Goal: Transaction & Acquisition: Purchase product/service

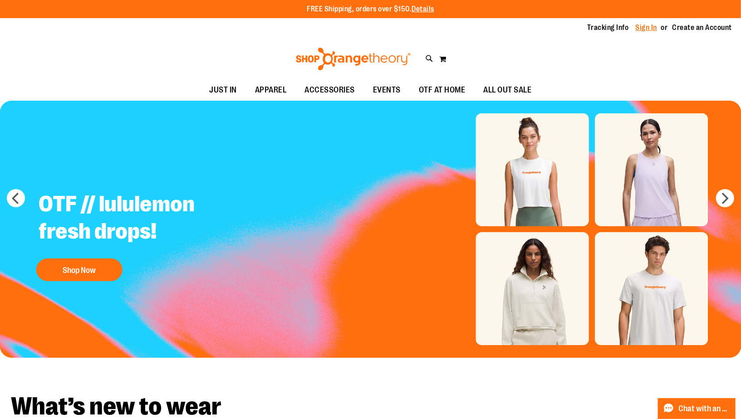
click at [636, 27] on link "Sign In" at bounding box center [647, 28] width 22 height 10
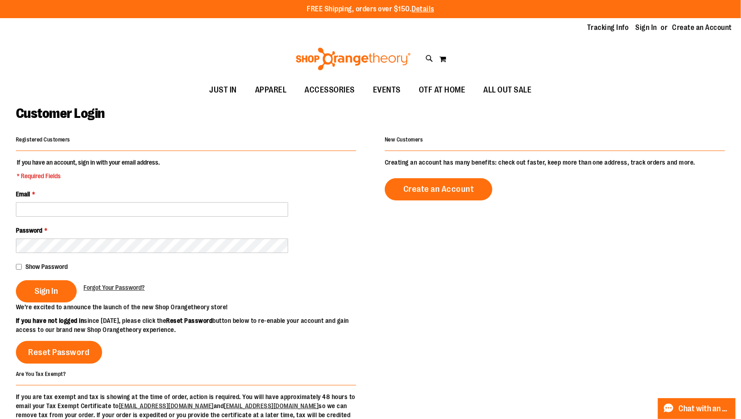
click at [195, 201] on div "Email *" at bounding box center [186, 203] width 340 height 27
click at [188, 210] on input "Email *" at bounding box center [152, 209] width 272 height 15
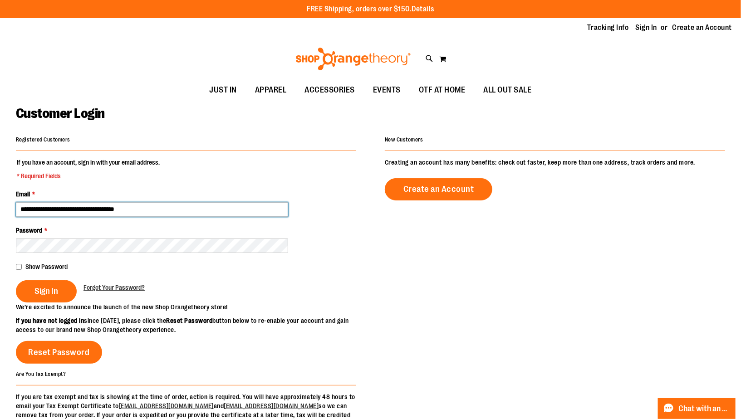
type input "**********"
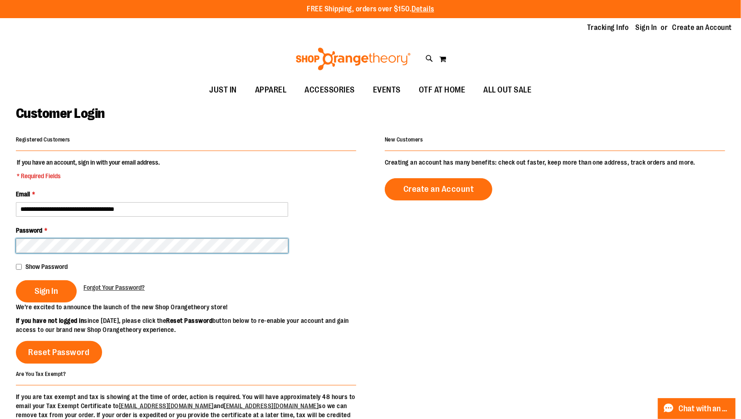
click at [16, 281] on button "Sign In" at bounding box center [46, 292] width 61 height 22
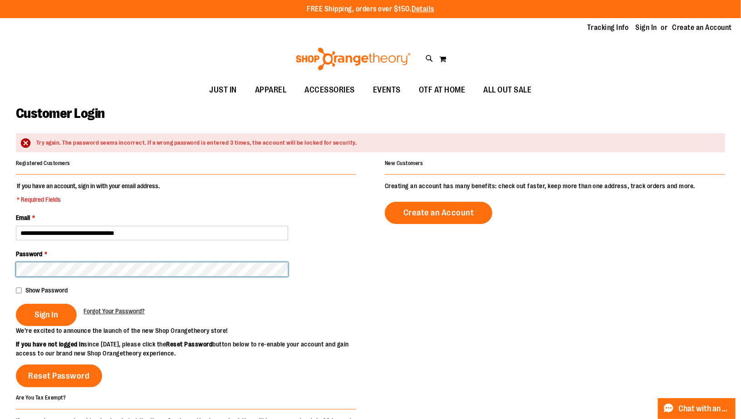
click at [16, 304] on button "Sign In" at bounding box center [46, 315] width 61 height 22
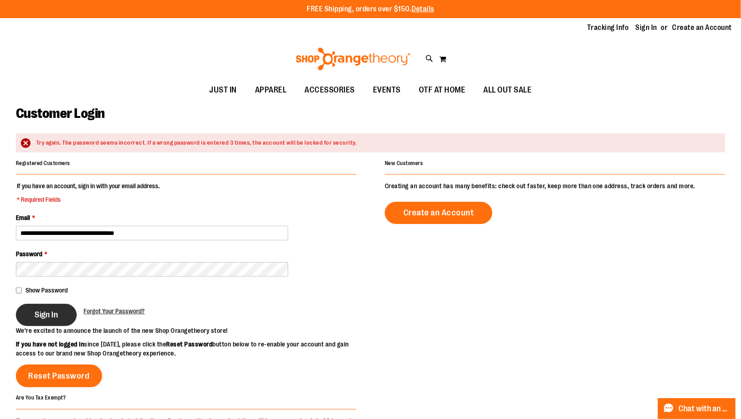
click at [49, 321] on button "Sign In" at bounding box center [46, 315] width 61 height 22
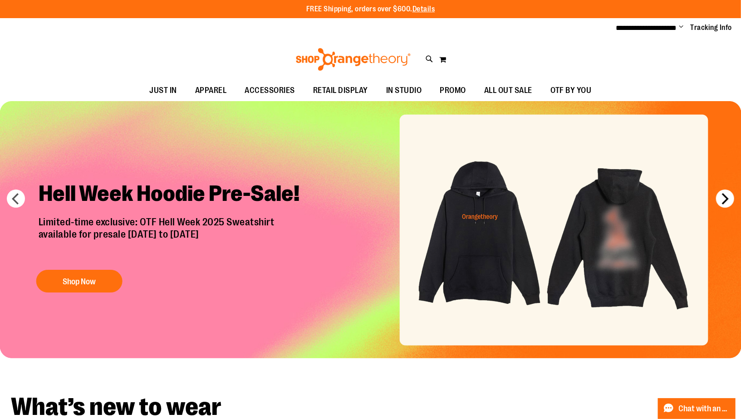
click at [724, 200] on button "next" at bounding box center [725, 199] width 18 height 18
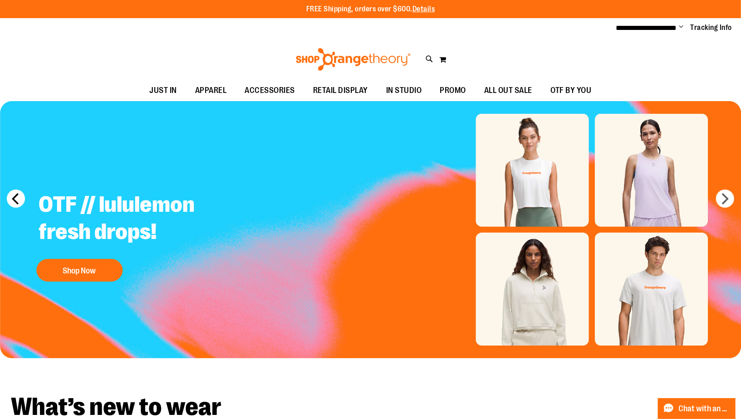
click at [15, 195] on button "prev" at bounding box center [16, 199] width 18 height 18
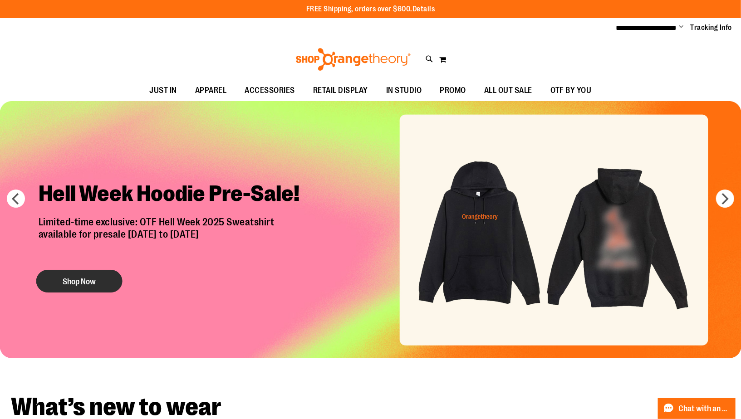
click at [86, 279] on button "Shop Now" at bounding box center [79, 281] width 86 height 23
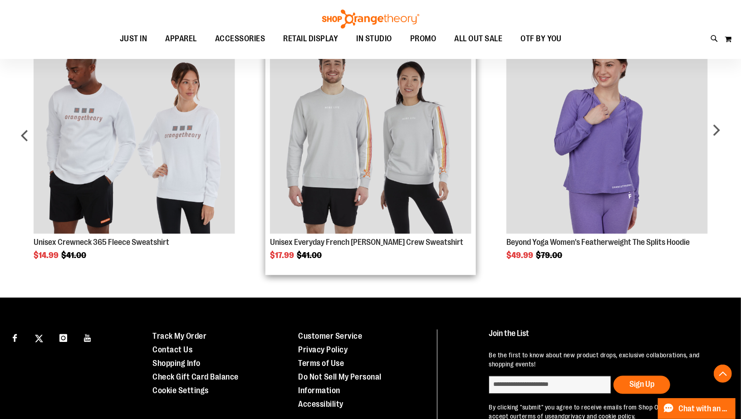
scroll to position [751, 0]
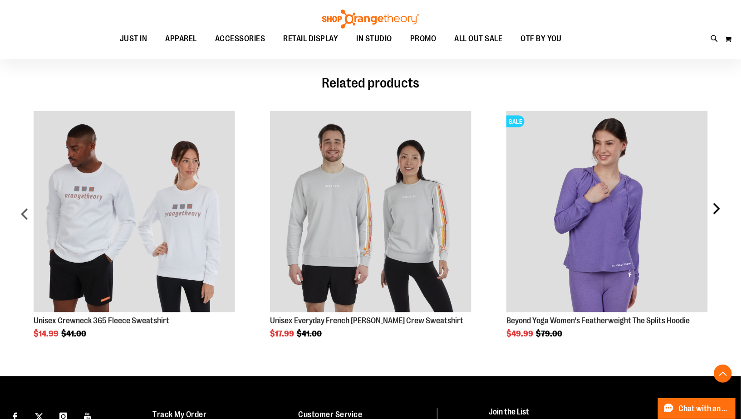
click at [719, 211] on div "next" at bounding box center [716, 218] width 18 height 241
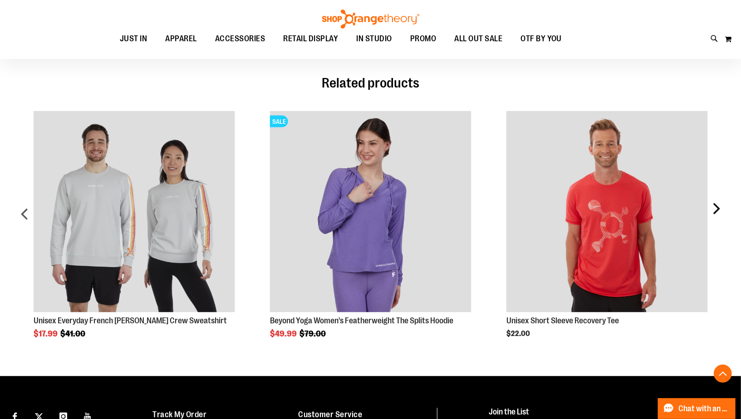
click at [719, 211] on div "next" at bounding box center [716, 218] width 18 height 241
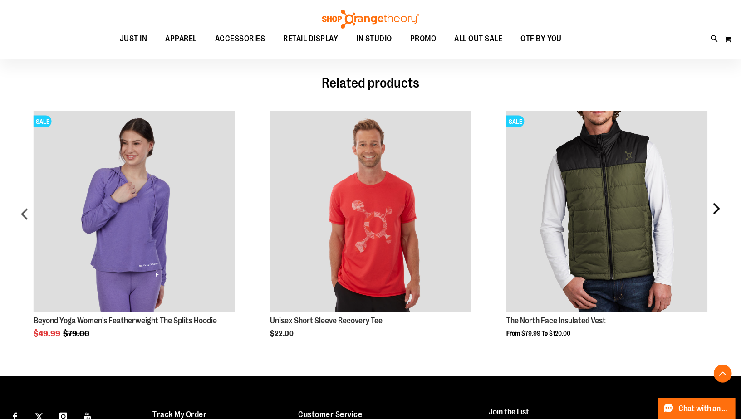
click at [719, 211] on div "next" at bounding box center [716, 218] width 18 height 241
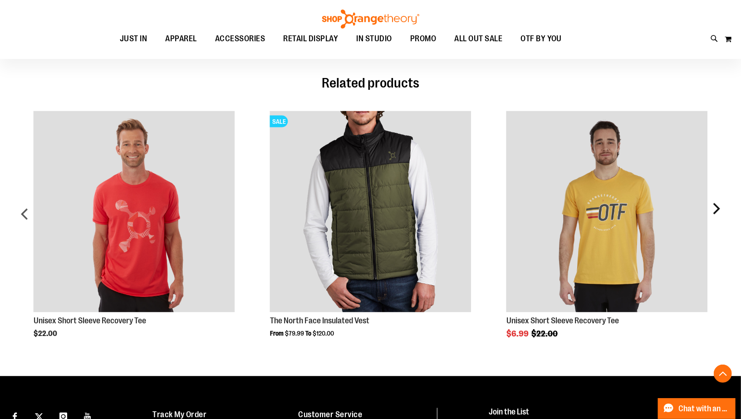
click at [719, 211] on div "next" at bounding box center [716, 218] width 18 height 241
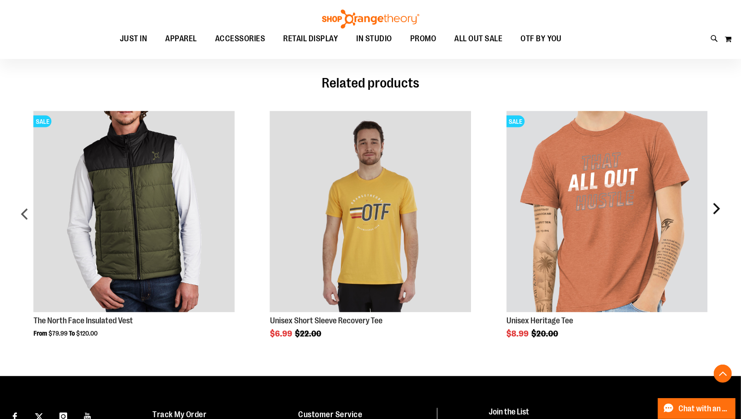
click at [719, 211] on div "next" at bounding box center [716, 218] width 18 height 241
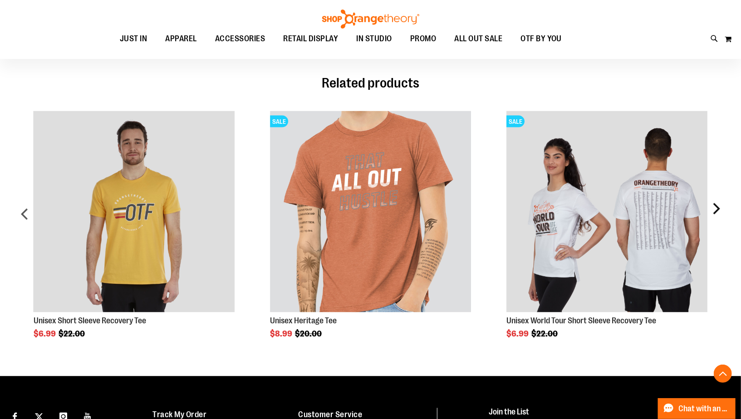
click at [719, 211] on div "next" at bounding box center [716, 218] width 18 height 241
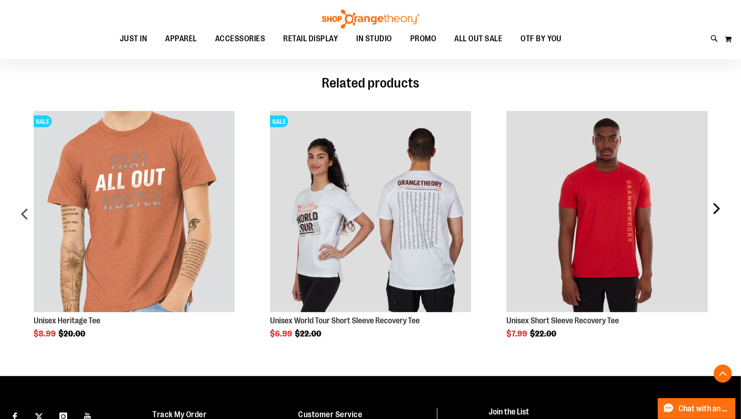
click at [719, 211] on div "next" at bounding box center [716, 218] width 18 height 241
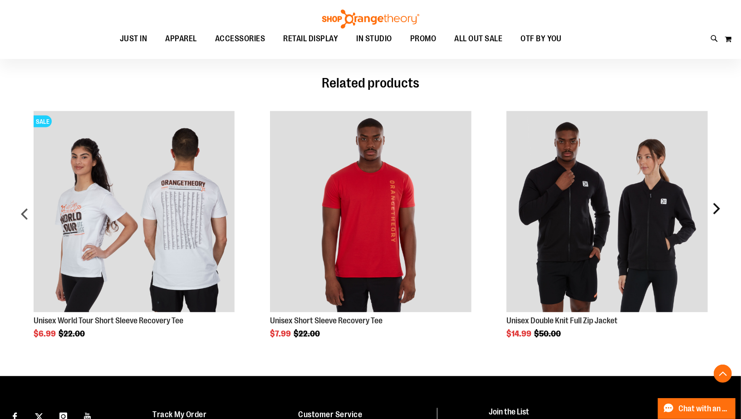
click at [719, 211] on div "next" at bounding box center [716, 218] width 18 height 241
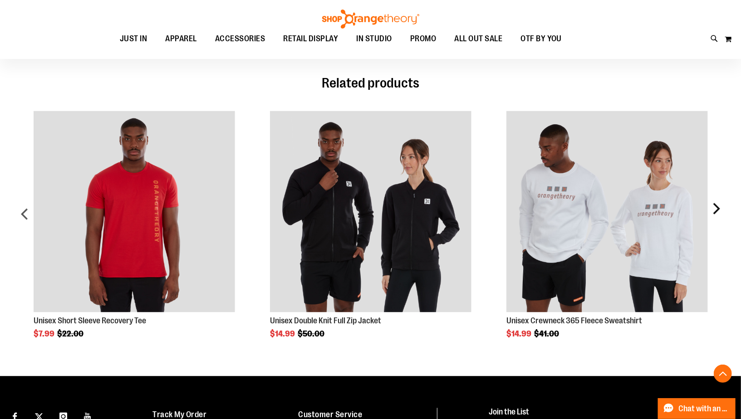
click at [719, 211] on div "next" at bounding box center [716, 218] width 18 height 241
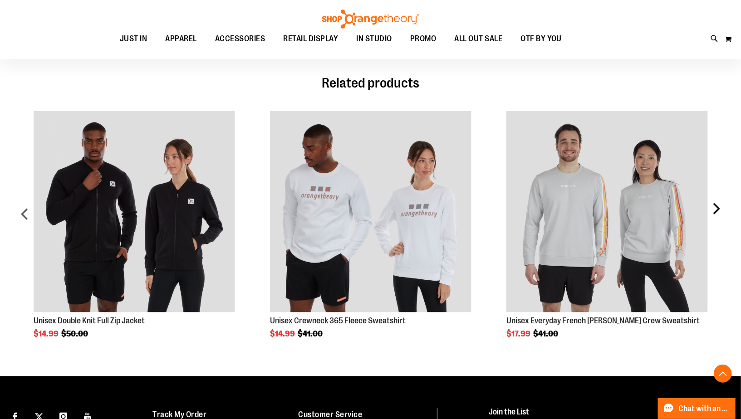
click at [719, 211] on div "next" at bounding box center [716, 218] width 18 height 241
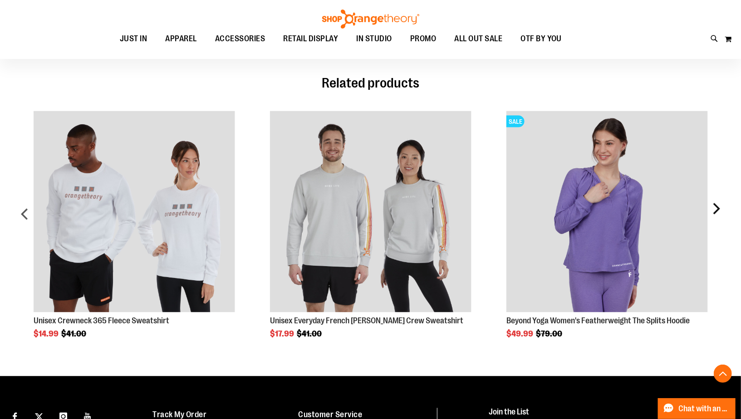
click at [719, 211] on div "next" at bounding box center [716, 218] width 18 height 241
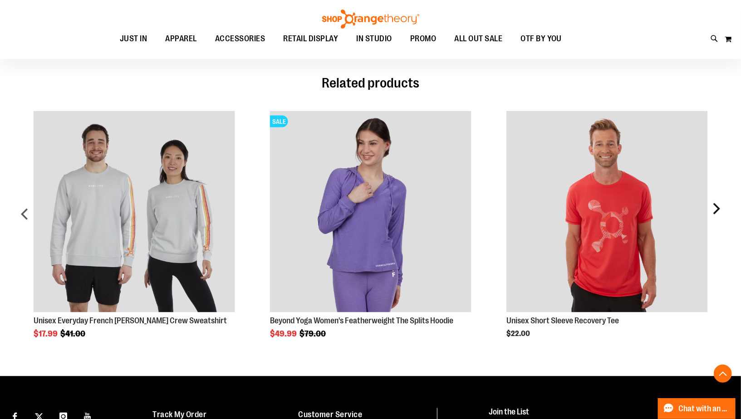
click at [719, 211] on div "next" at bounding box center [716, 218] width 18 height 241
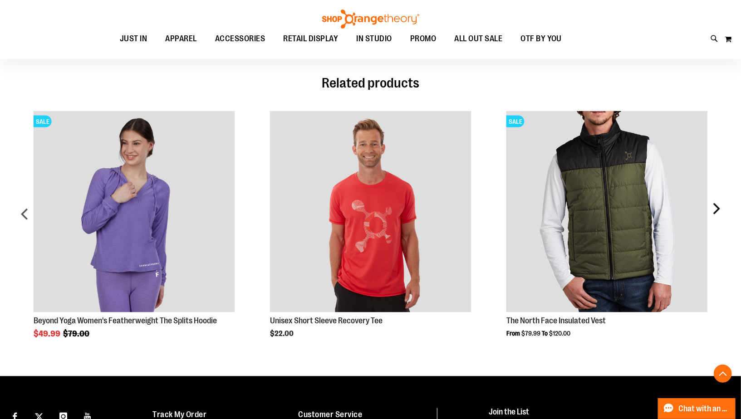
click at [719, 211] on div "next" at bounding box center [716, 218] width 18 height 241
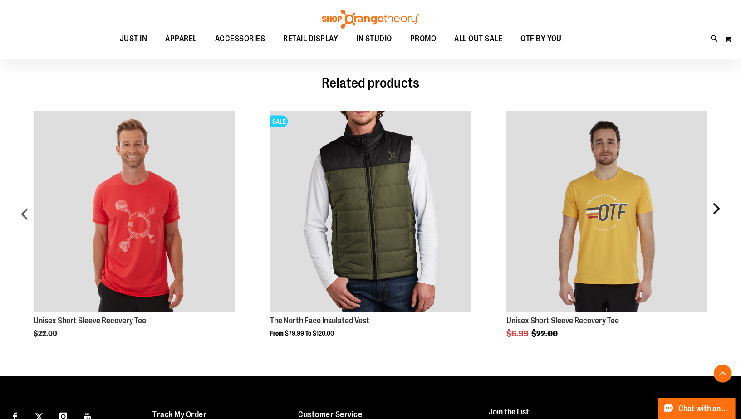
click at [719, 211] on div "next" at bounding box center [716, 218] width 18 height 241
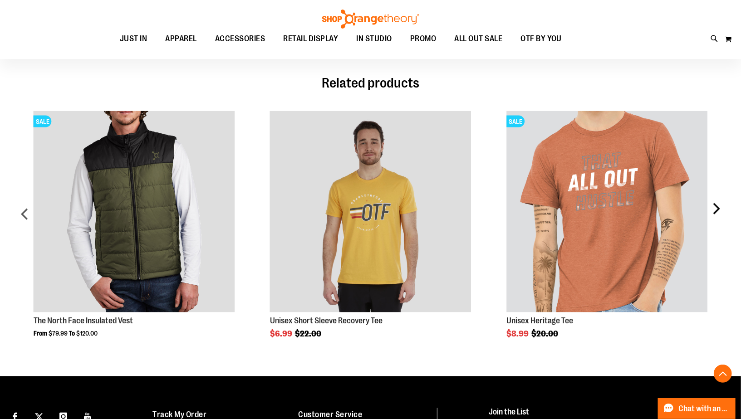
click at [719, 211] on div "next" at bounding box center [716, 218] width 18 height 241
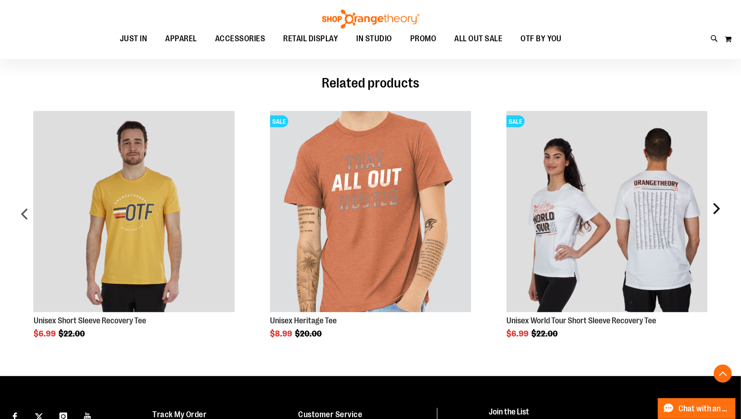
click at [719, 211] on div "next" at bounding box center [716, 218] width 18 height 241
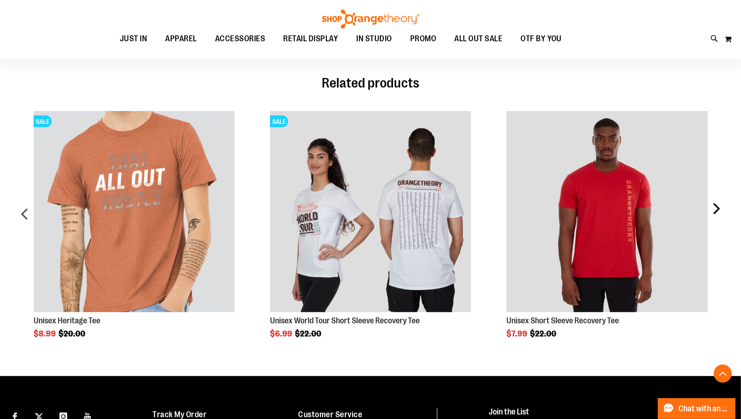
click at [719, 211] on div "next" at bounding box center [716, 218] width 18 height 241
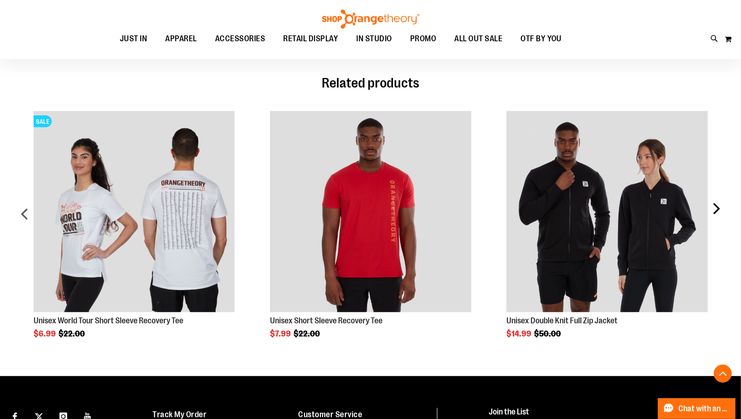
click at [719, 211] on div "next" at bounding box center [716, 218] width 18 height 241
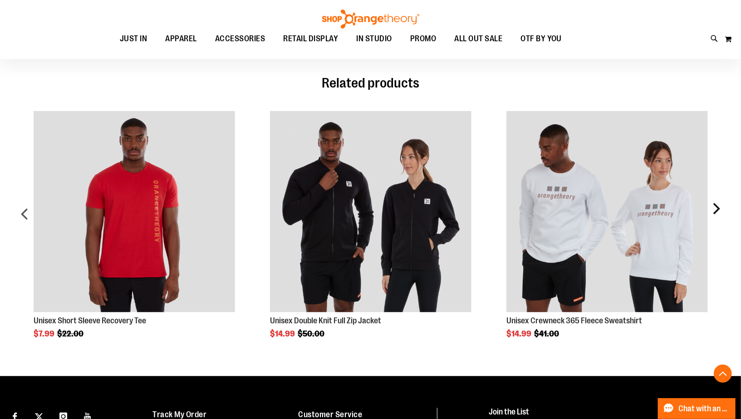
click at [719, 211] on div "next" at bounding box center [716, 218] width 18 height 241
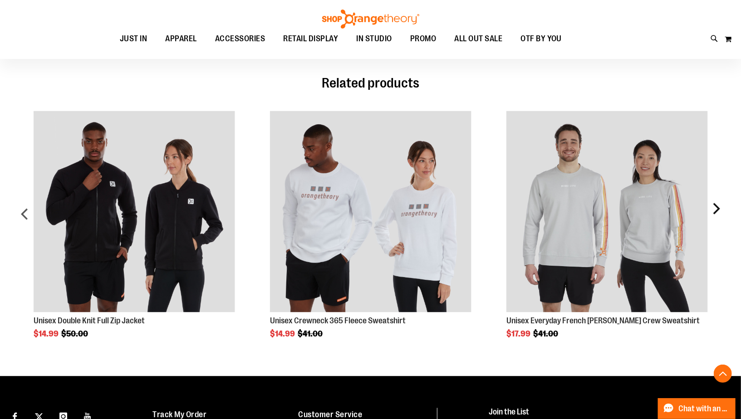
click at [719, 211] on div "next" at bounding box center [716, 218] width 18 height 241
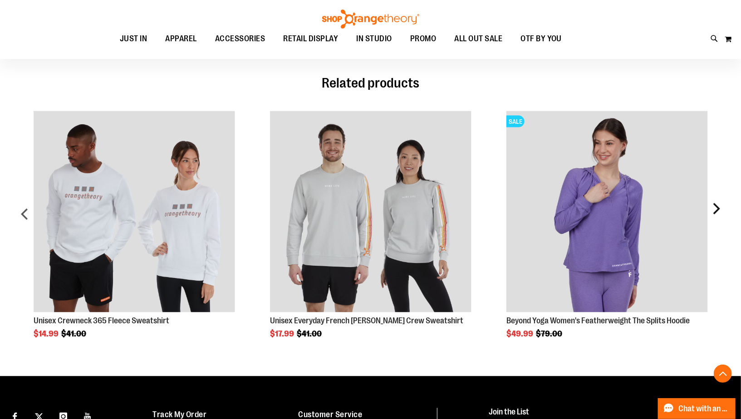
click at [719, 211] on div "next" at bounding box center [716, 218] width 18 height 241
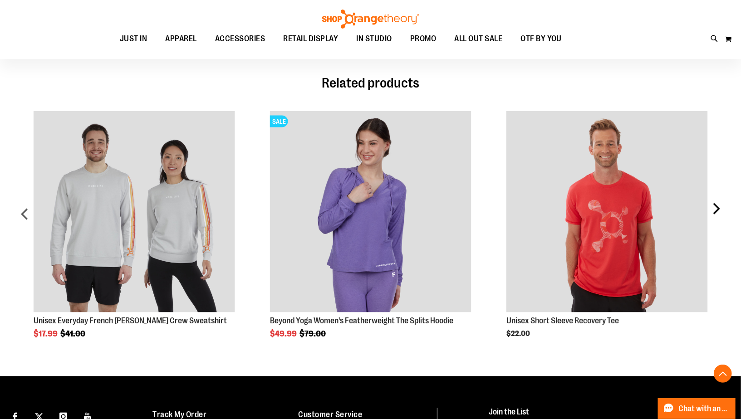
click at [719, 211] on div "next" at bounding box center [716, 218] width 18 height 241
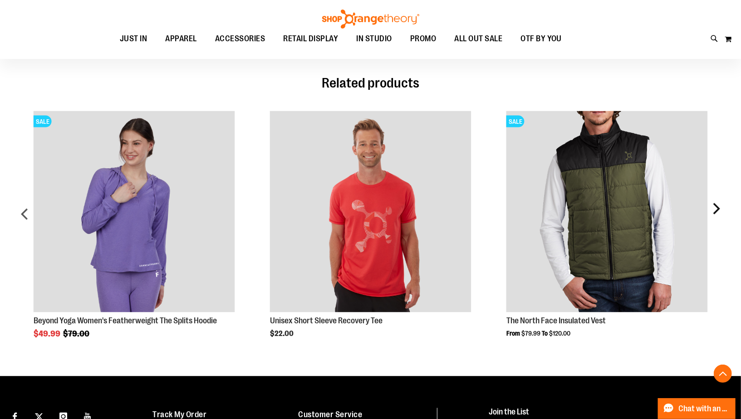
click at [719, 211] on div "next" at bounding box center [716, 218] width 18 height 241
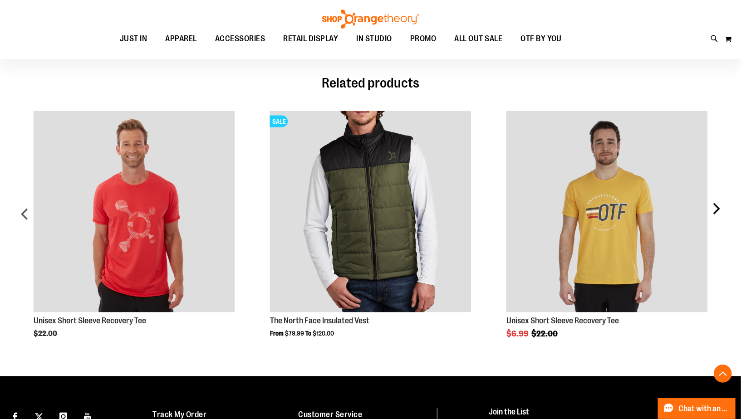
click at [719, 211] on div "next" at bounding box center [716, 218] width 18 height 241
